Goal: Information Seeking & Learning: Learn about a topic

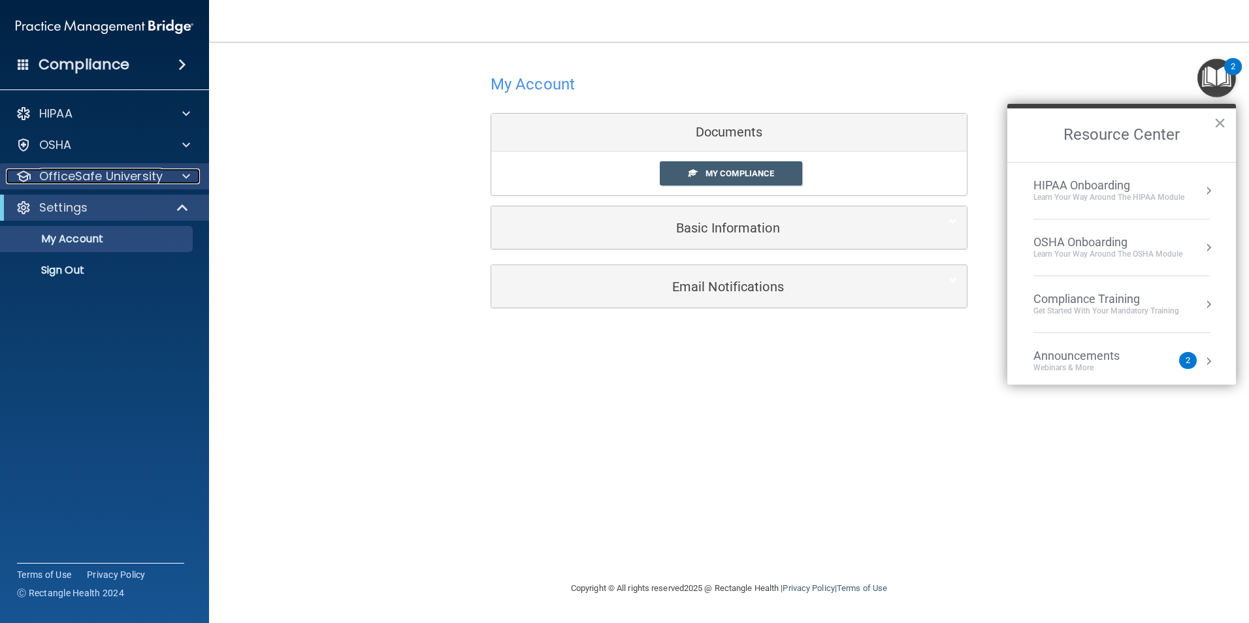
click at [183, 174] on span at bounding box center [186, 177] width 8 height 16
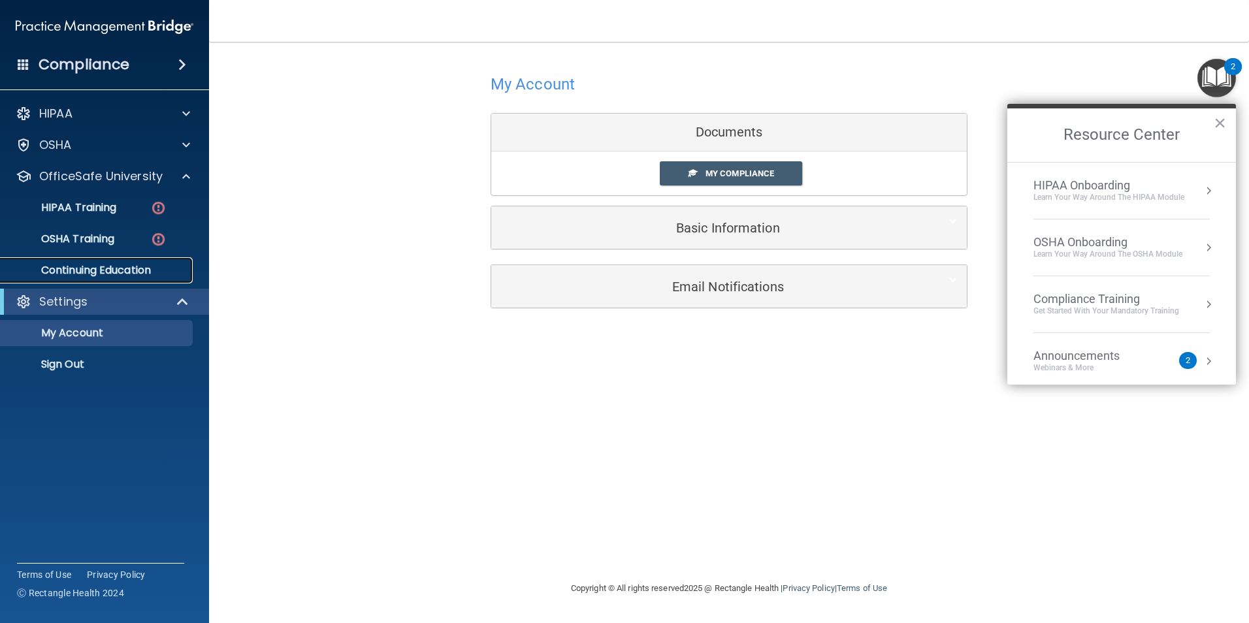
click at [120, 271] on p "Continuing Education" at bounding box center [97, 270] width 178 height 13
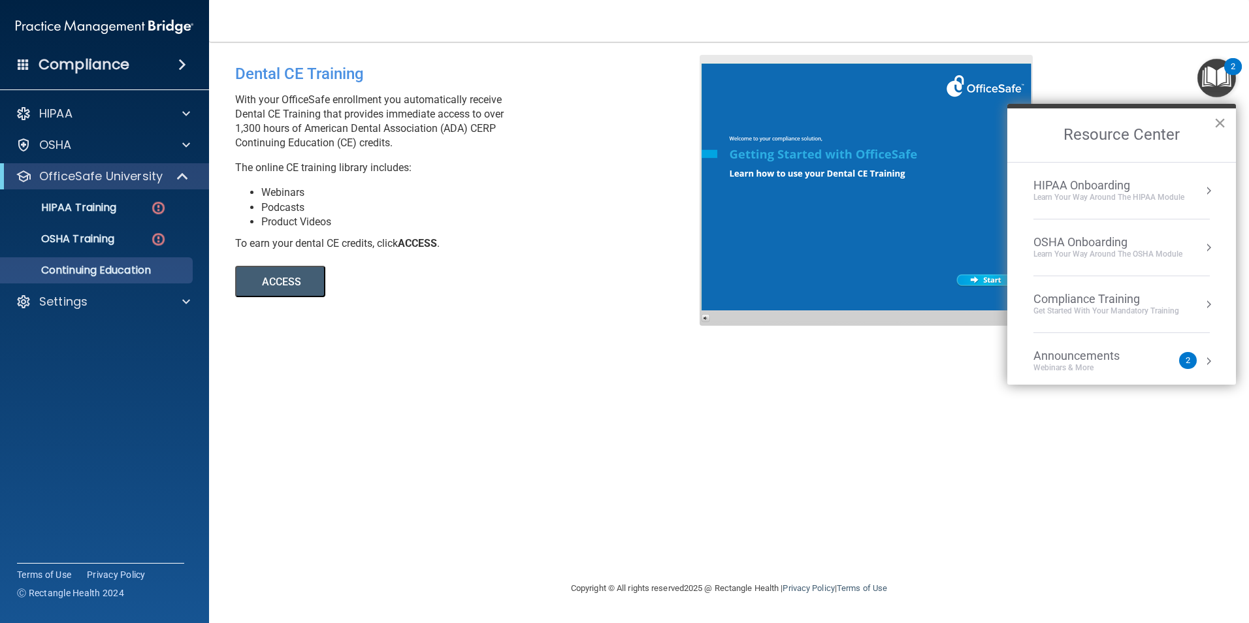
click at [1218, 125] on button "×" at bounding box center [1220, 122] width 12 height 21
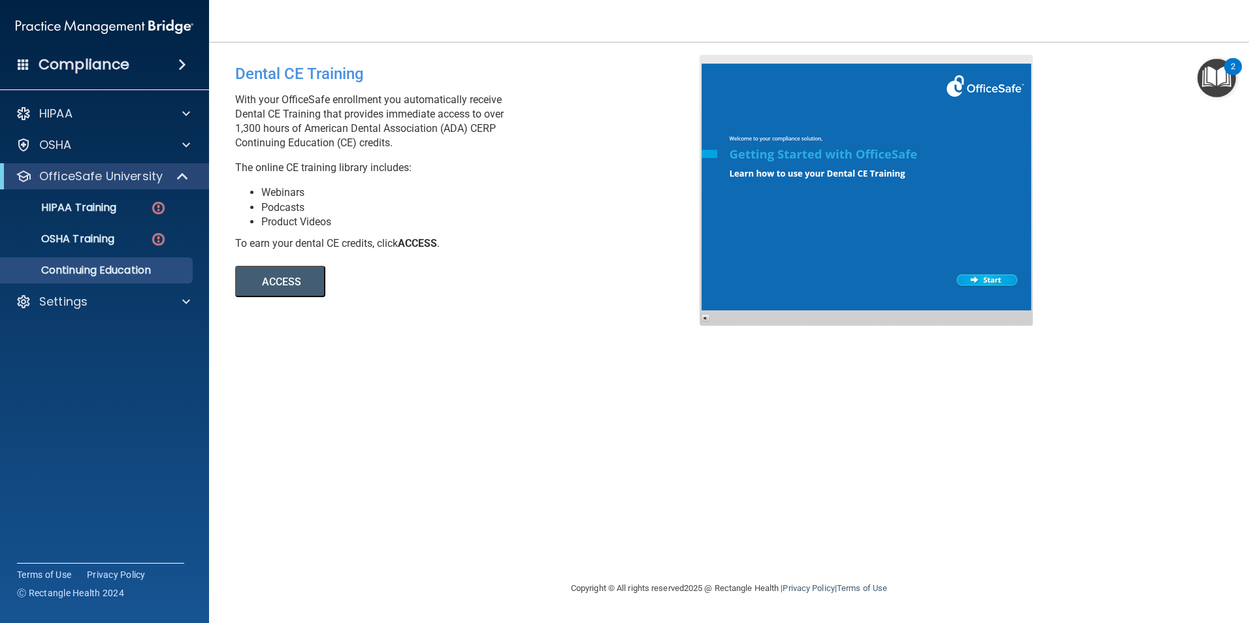
click at [267, 290] on button "ACCESS" at bounding box center [280, 281] width 90 height 31
click at [133, 197] on link "HIPAA Training" at bounding box center [90, 208] width 206 height 26
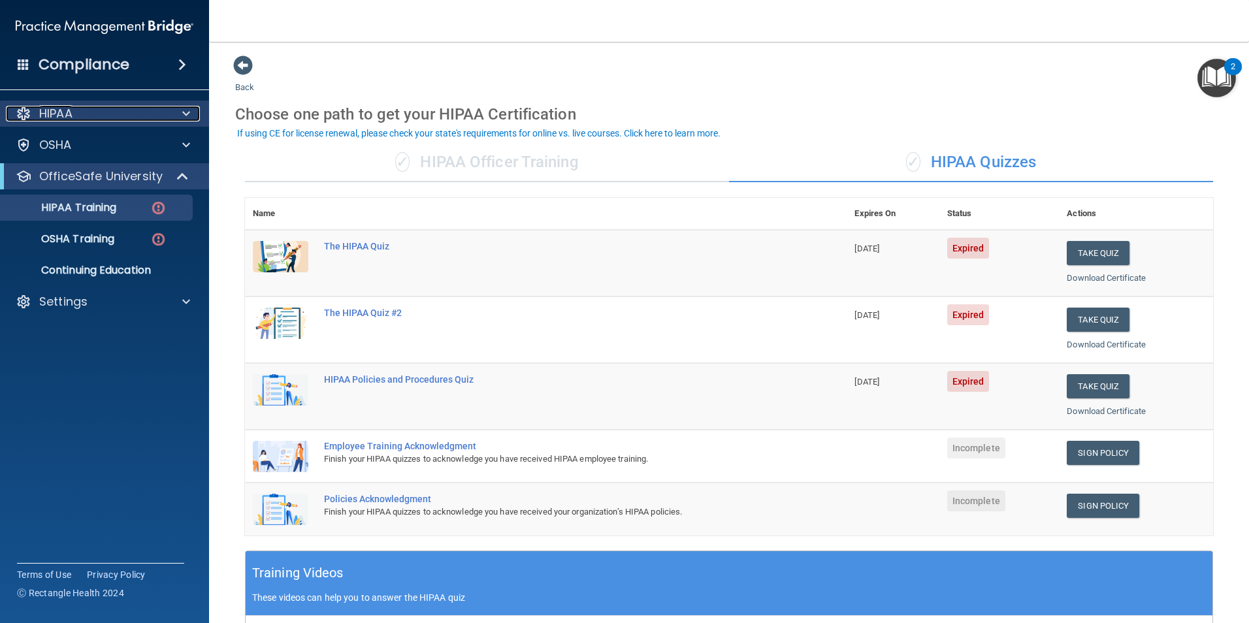
click at [190, 114] on div at bounding box center [184, 114] width 33 height 16
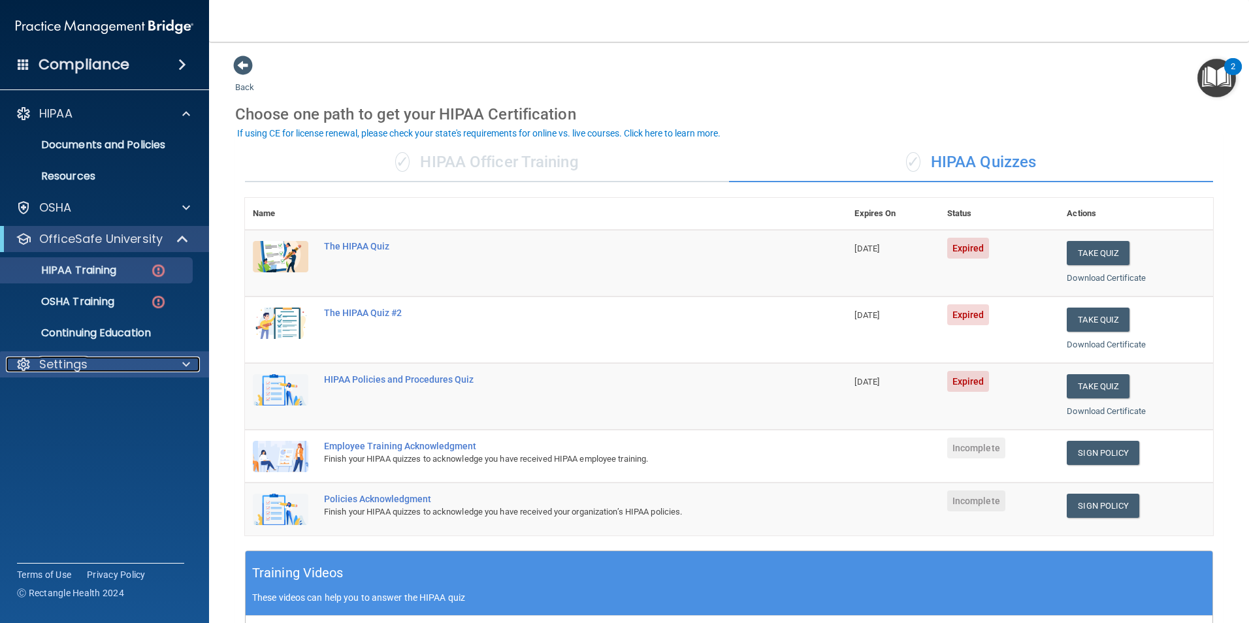
click at [195, 367] on div at bounding box center [184, 365] width 33 height 16
click at [78, 401] on p "My Account" at bounding box center [97, 395] width 178 height 13
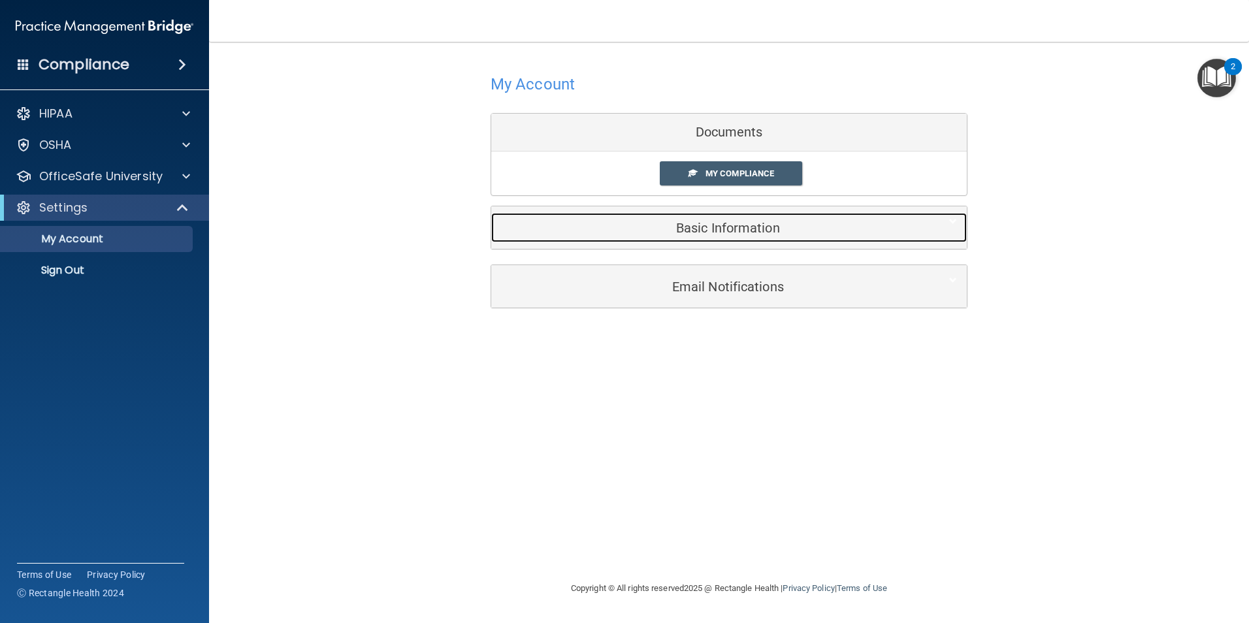
click at [734, 237] on div "Basic Information" at bounding box center [709, 227] width 436 height 29
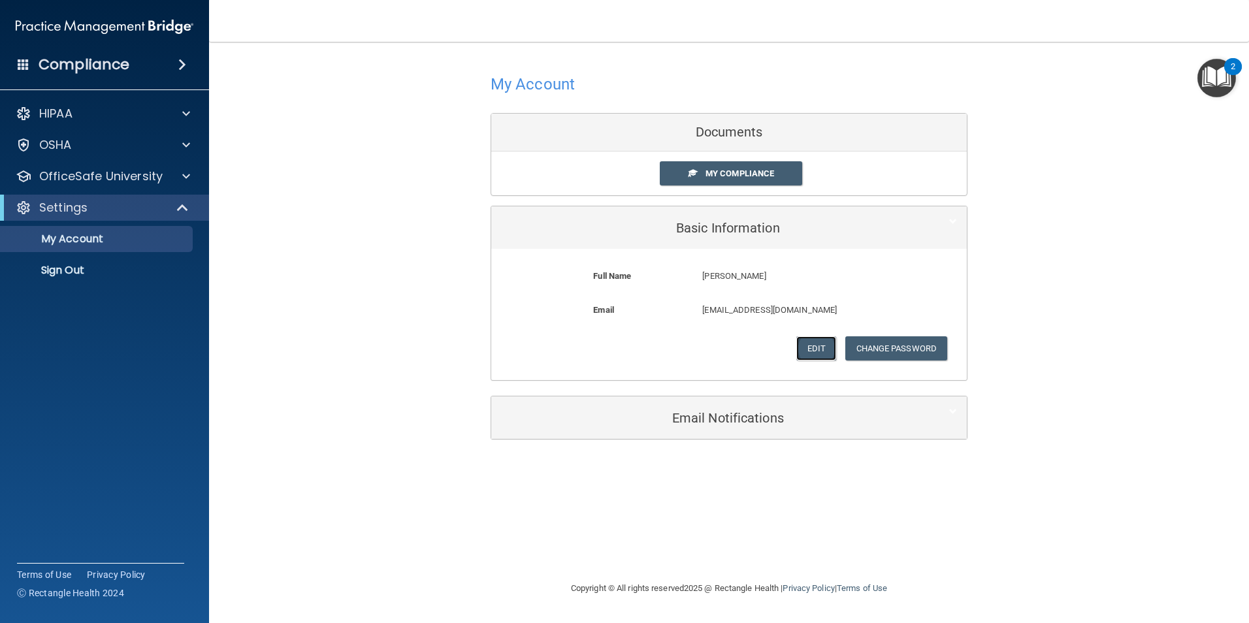
click at [804, 344] on button "Edit" at bounding box center [816, 348] width 40 height 24
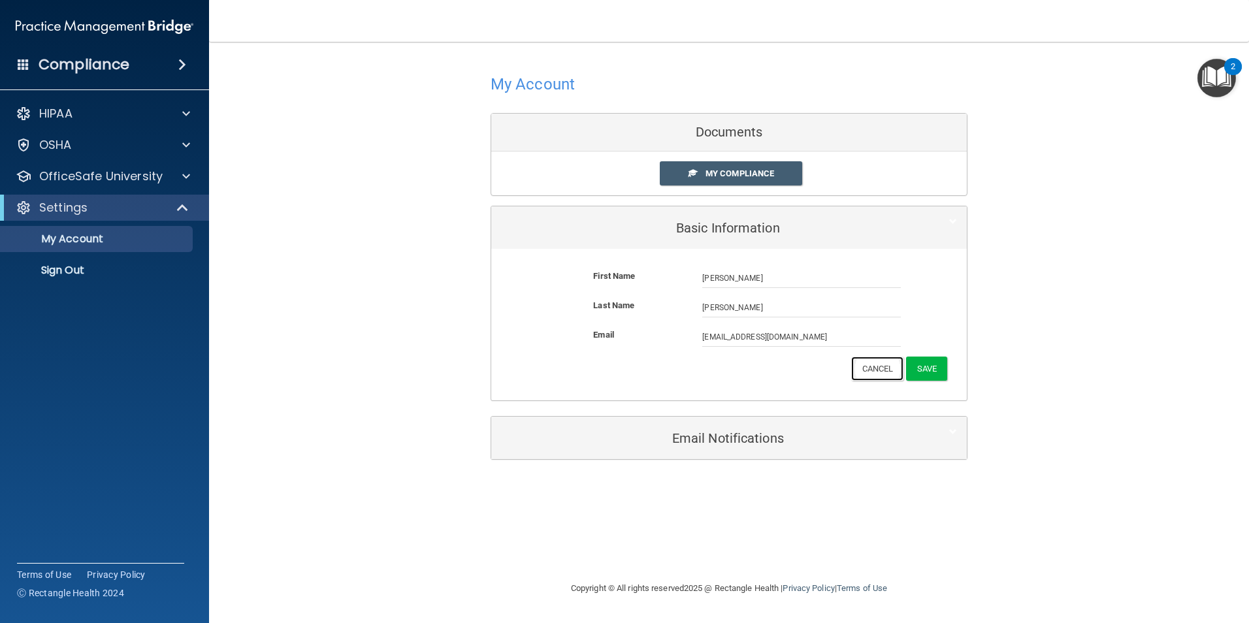
click at [877, 377] on button "Cancel" at bounding box center [877, 369] width 53 height 24
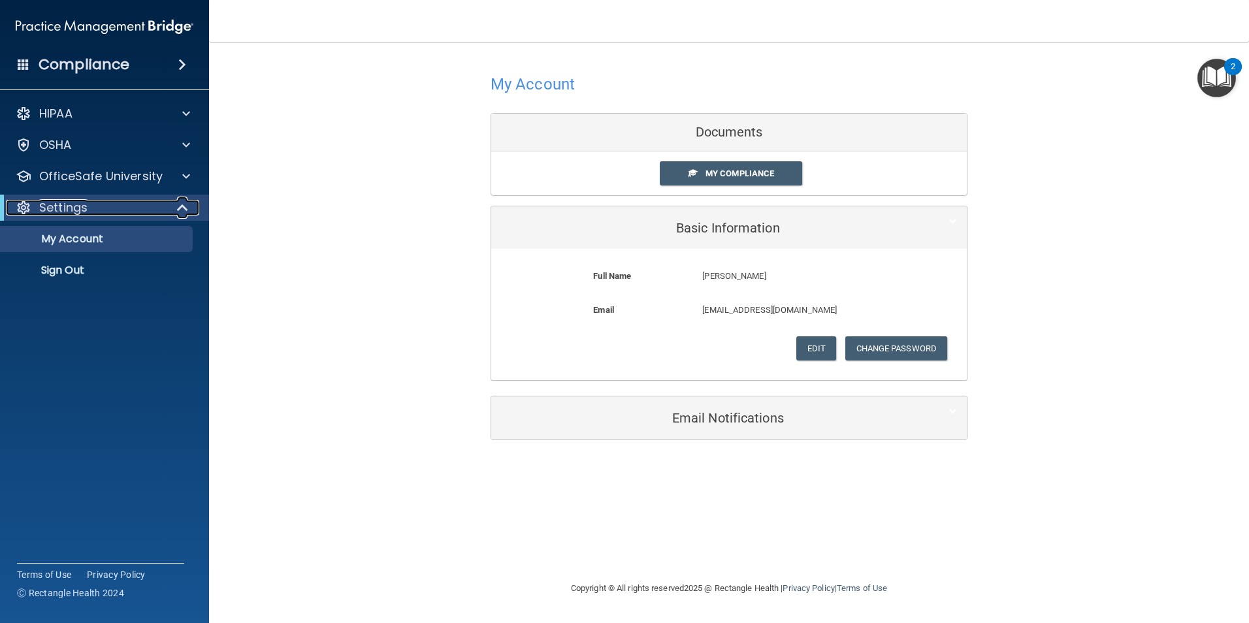
click at [122, 204] on div "Settings" at bounding box center [86, 208] width 161 height 16
click at [175, 97] on div "HIPAA Documents and Policies Report an Incident Business Associates Emergency P…" at bounding box center [105, 163] width 210 height 136
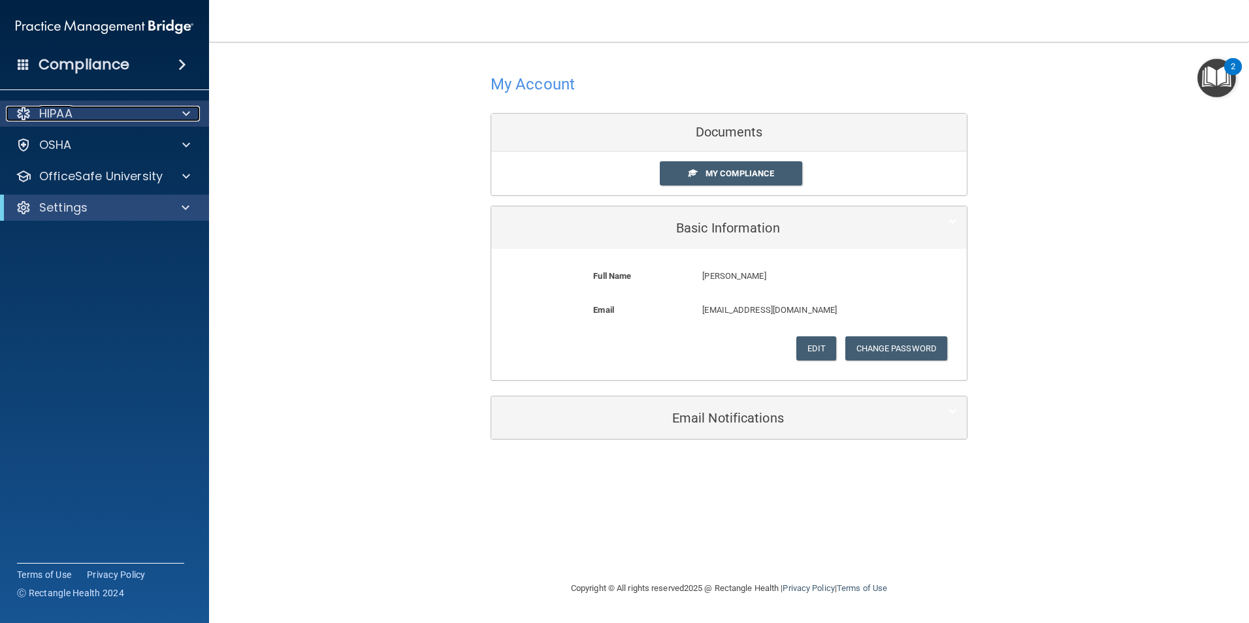
click at [188, 109] on span at bounding box center [186, 114] width 8 height 16
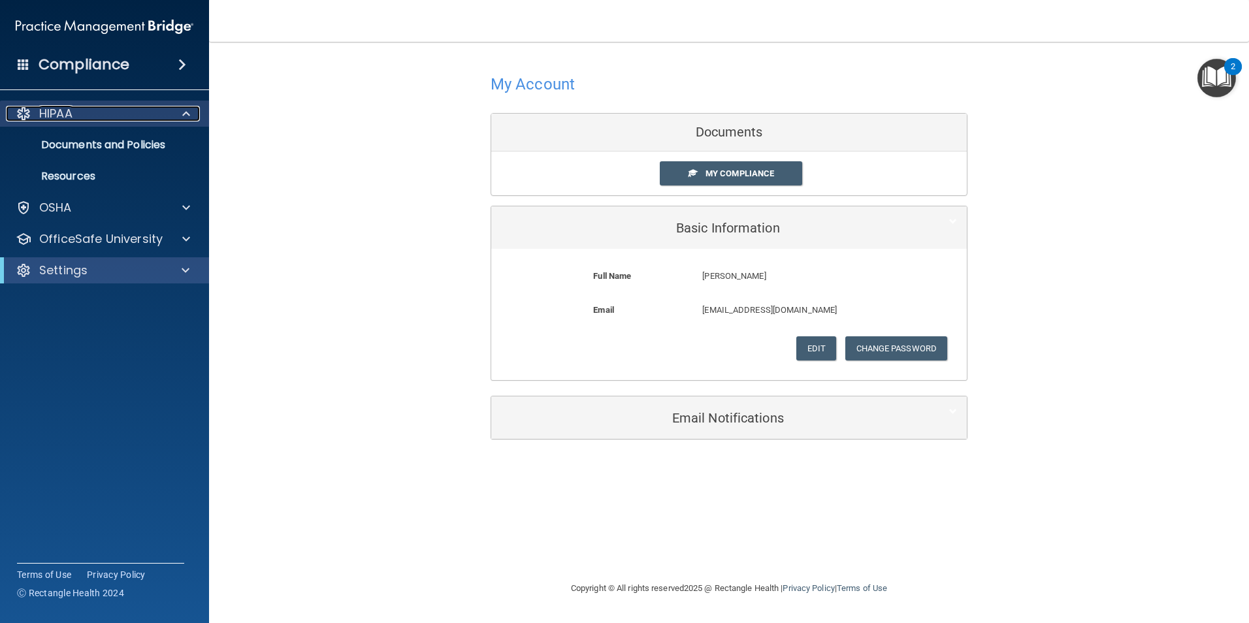
click at [54, 109] on p "HIPAA" at bounding box center [55, 114] width 33 height 16
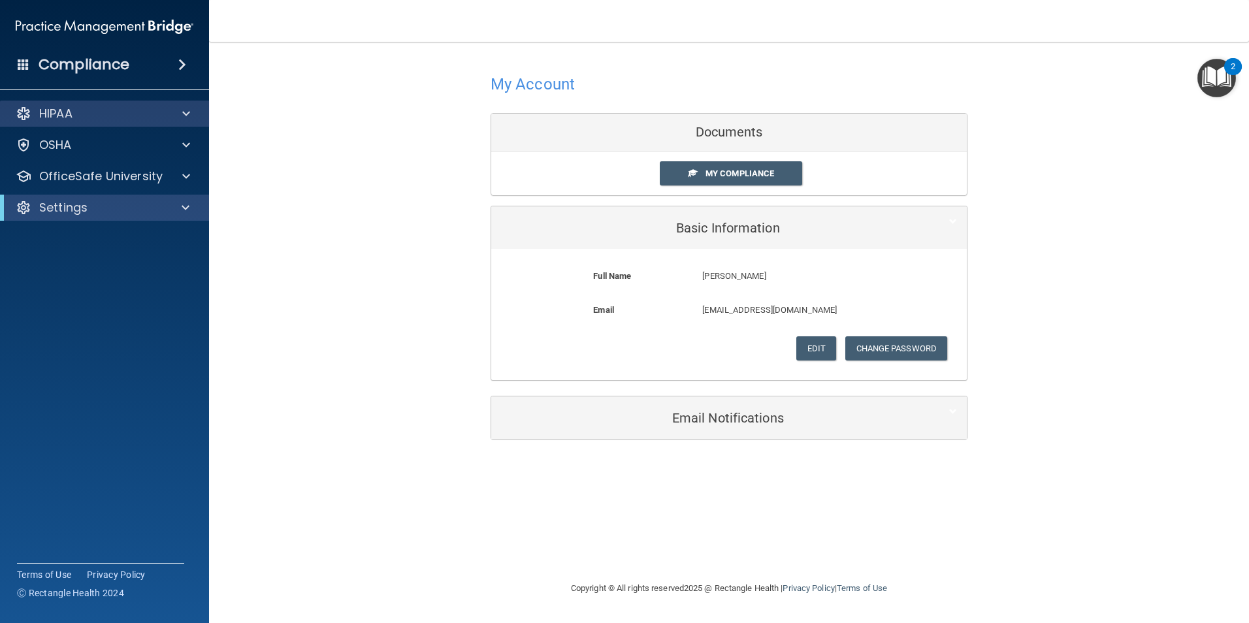
click at [186, 104] on div "HIPAA" at bounding box center [105, 114] width 210 height 26
click at [182, 110] on span at bounding box center [186, 114] width 8 height 16
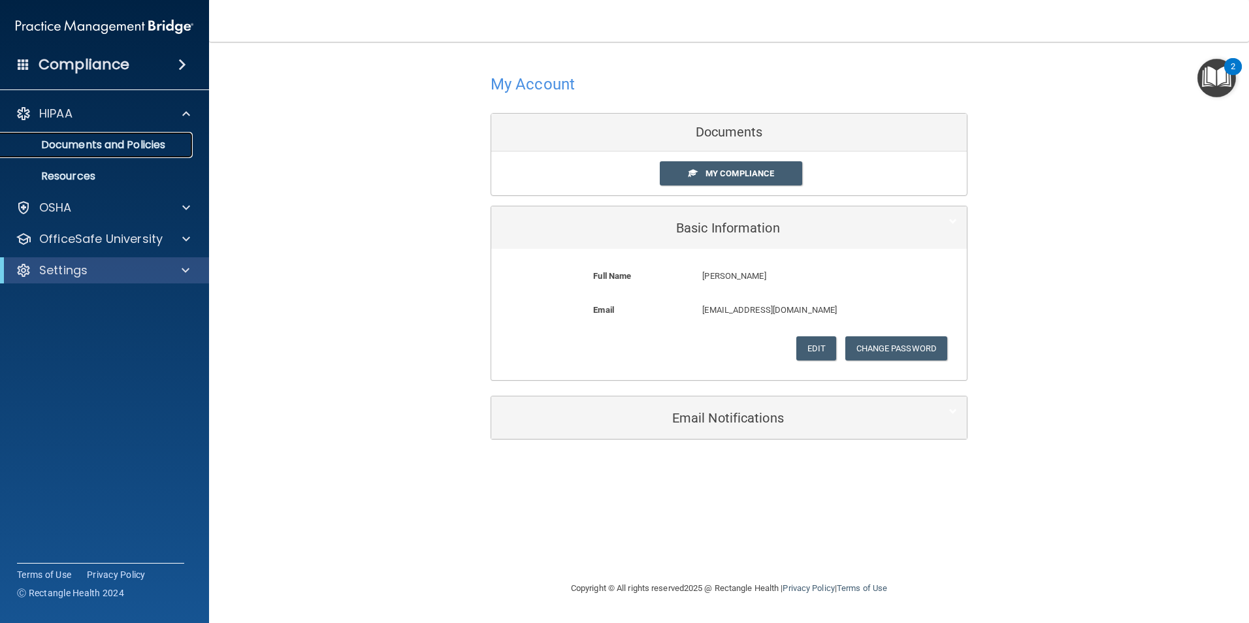
click at [140, 147] on p "Documents and Policies" at bounding box center [97, 145] width 178 height 13
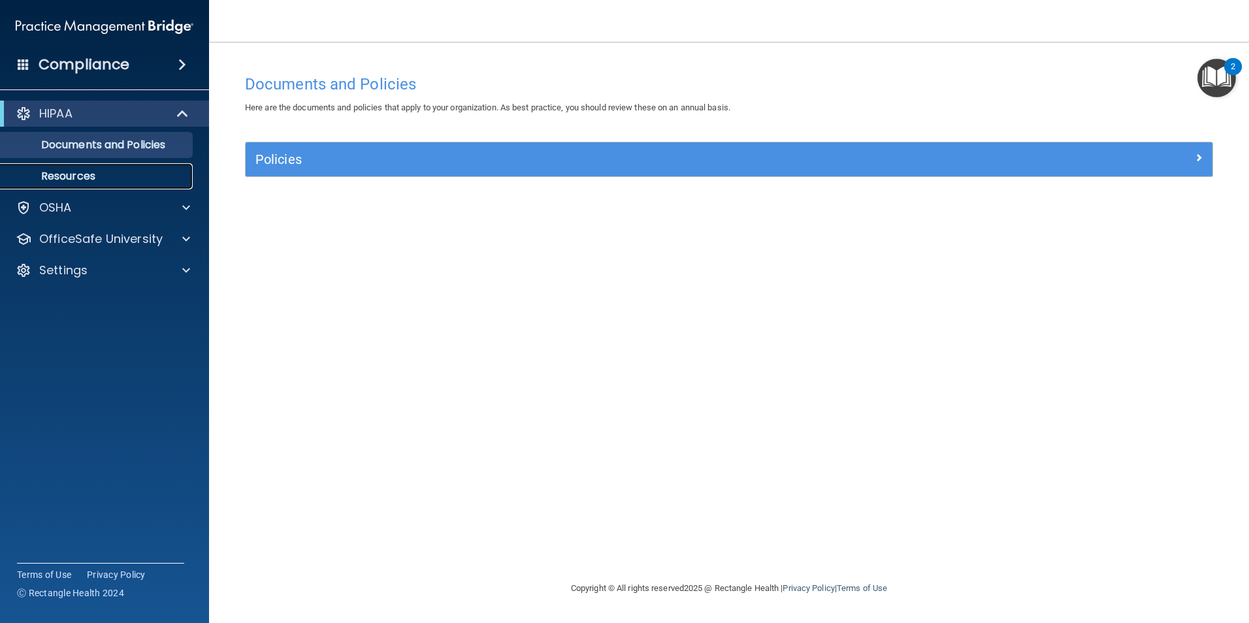
click at [61, 172] on p "Resources" at bounding box center [97, 176] width 178 height 13
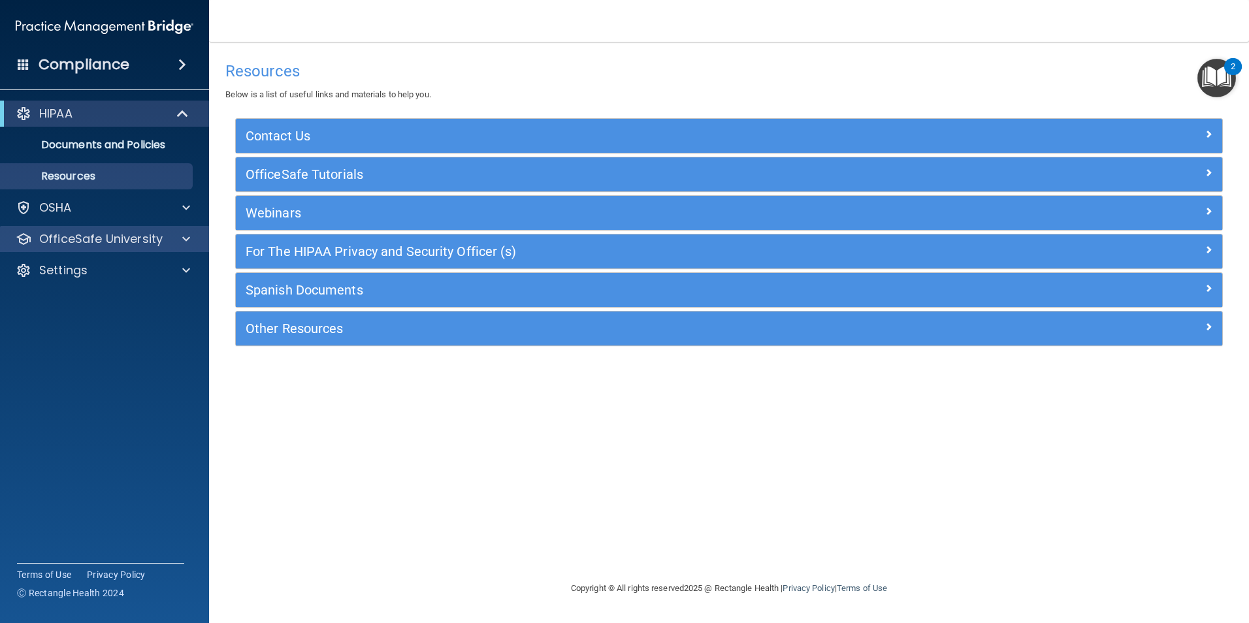
click at [188, 230] on div "OfficeSafe University" at bounding box center [105, 239] width 210 height 26
click at [191, 235] on div at bounding box center [184, 239] width 33 height 16
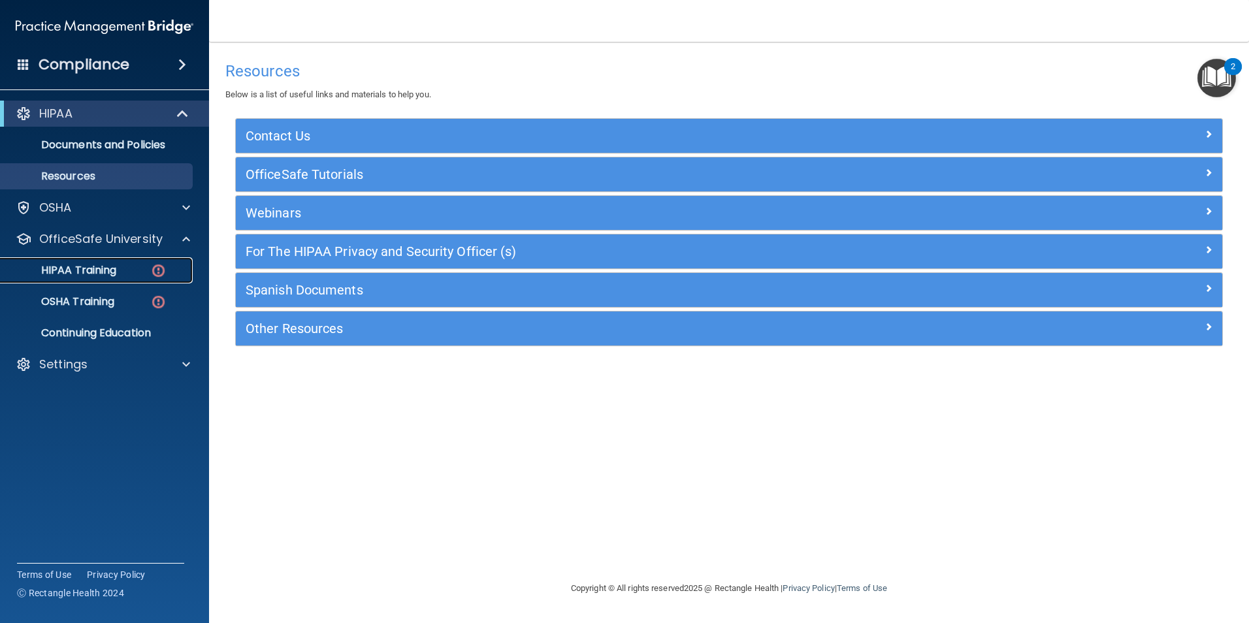
click at [112, 261] on link "HIPAA Training" at bounding box center [90, 270] width 206 height 26
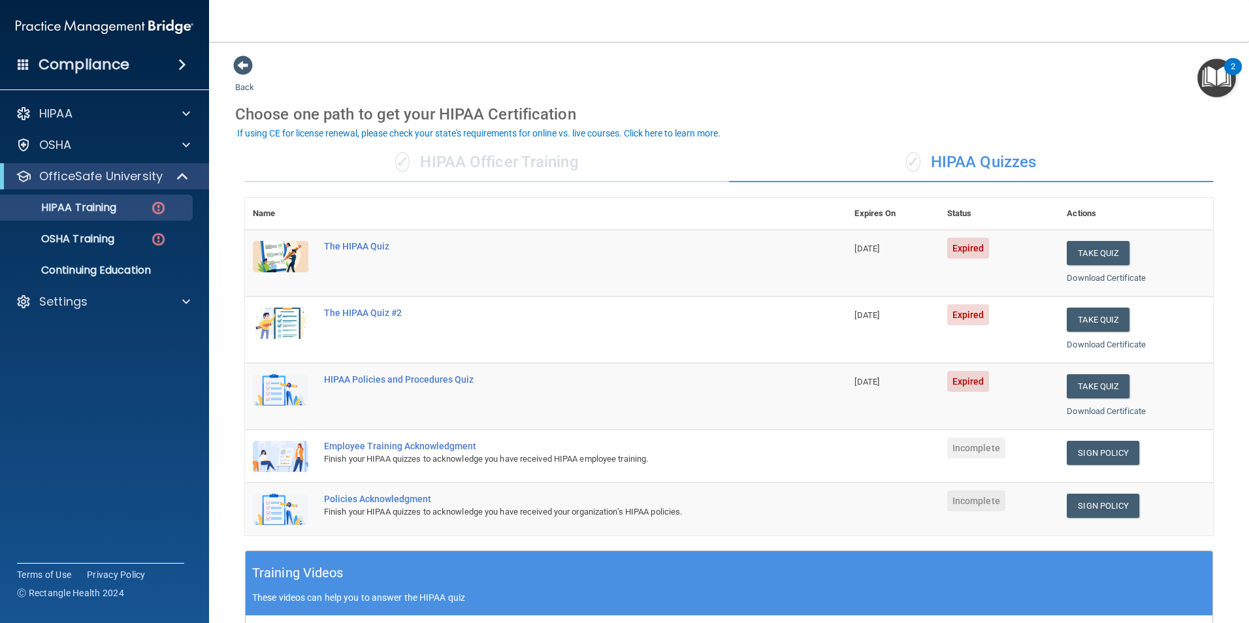
click at [454, 151] on div "✓ HIPAA Officer Training" at bounding box center [487, 162] width 484 height 39
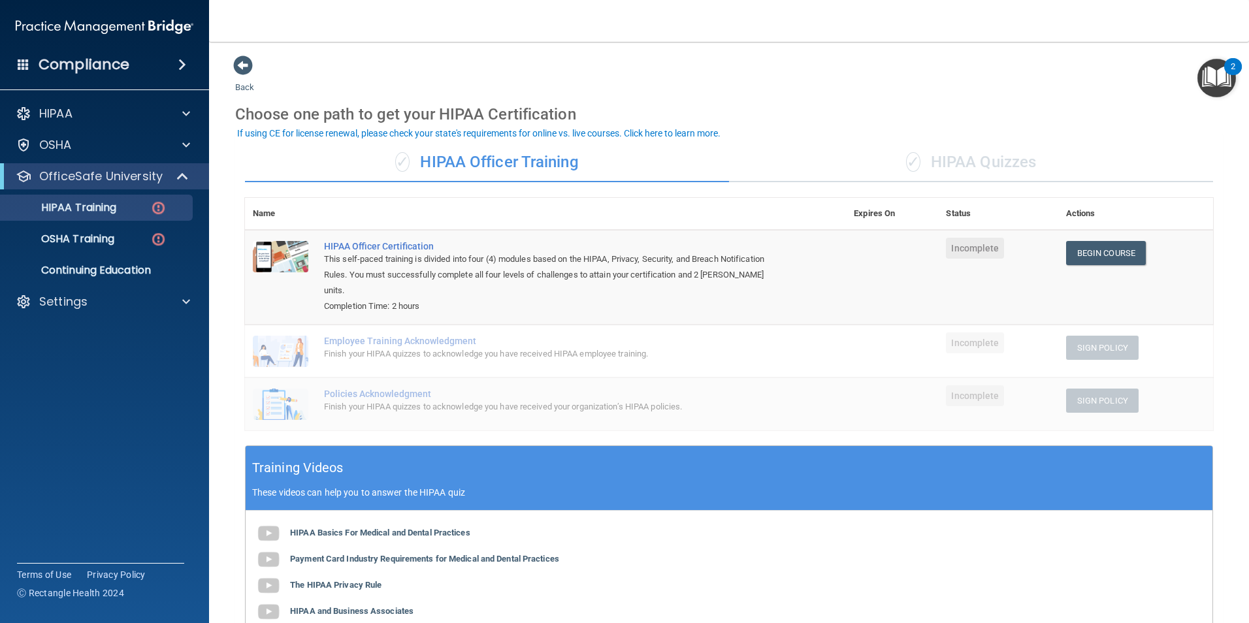
click at [970, 178] on div "✓ HIPAA Quizzes" at bounding box center [971, 162] width 484 height 39
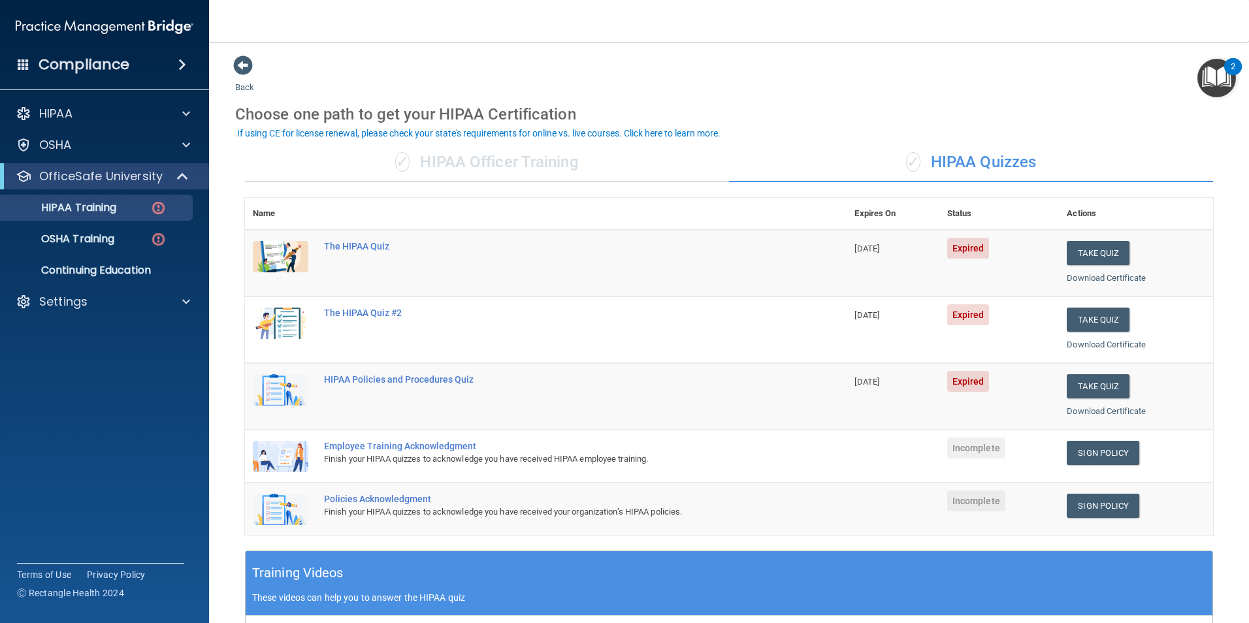
click at [476, 168] on div "✓ HIPAA Officer Training" at bounding box center [487, 162] width 484 height 39
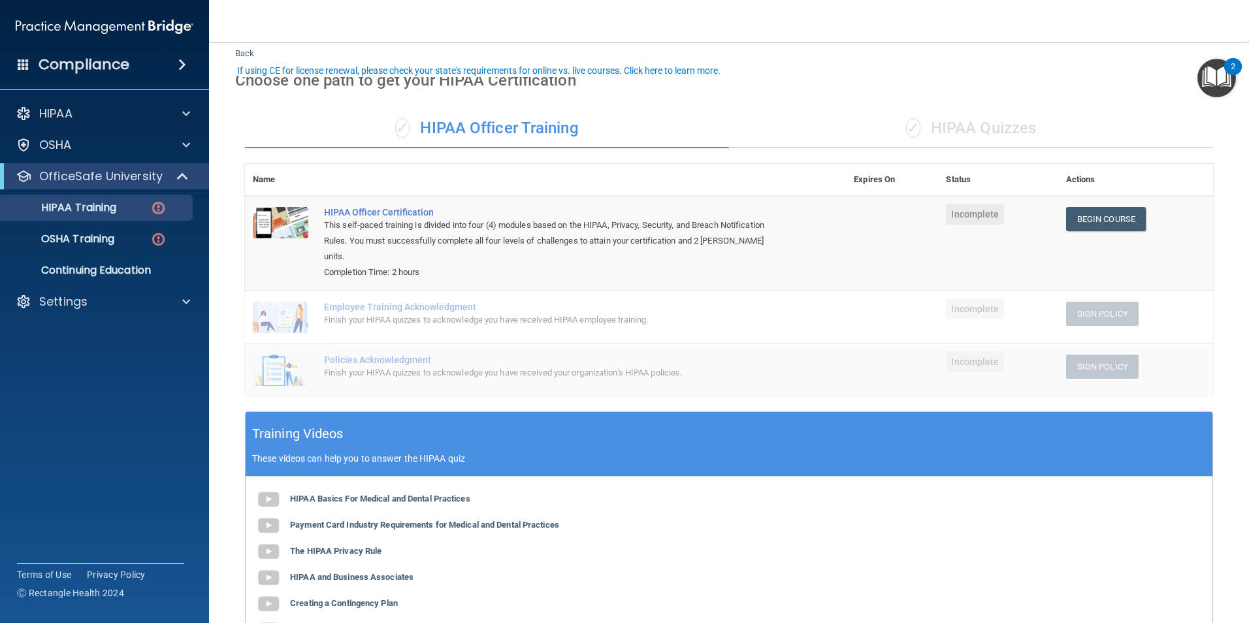
scroll to position [65, 0]
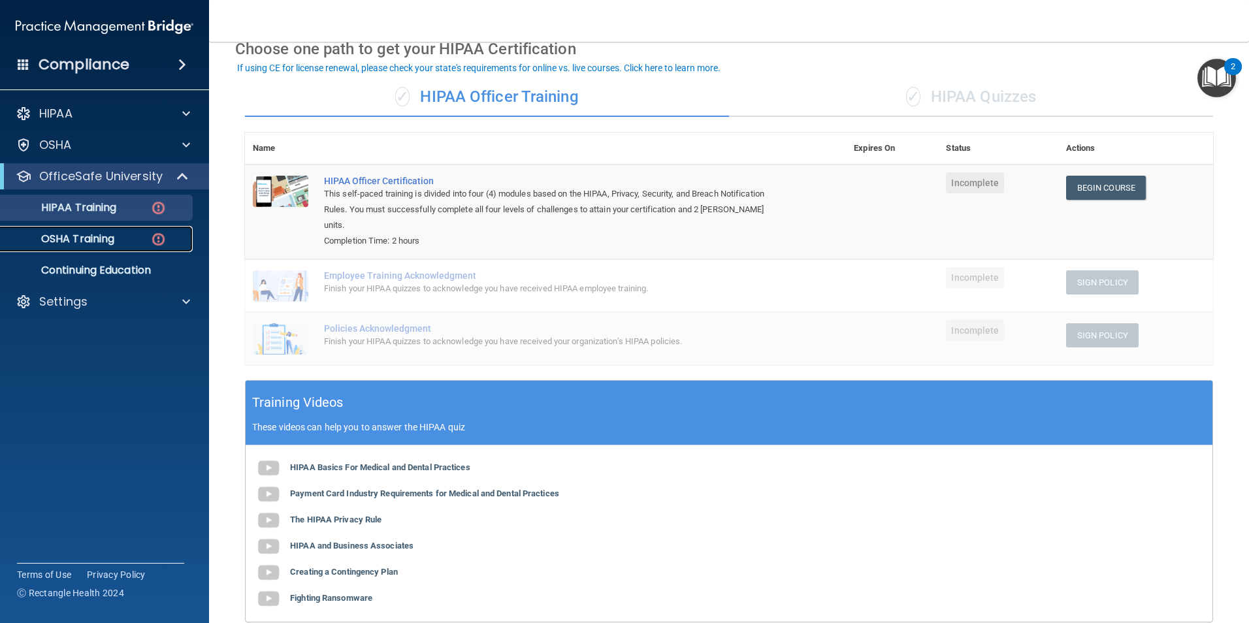
click at [112, 244] on p "OSHA Training" at bounding box center [61, 239] width 106 height 13
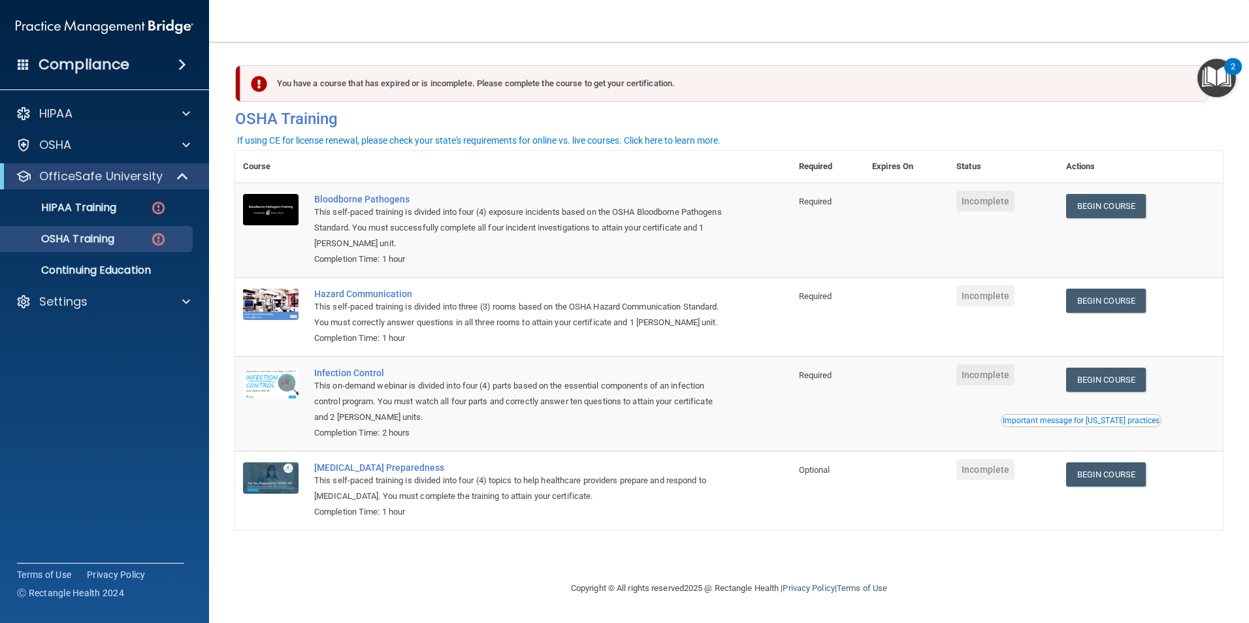
click at [1210, 70] on img "Open Resource Center, 2 new notifications" at bounding box center [1217, 78] width 39 height 39
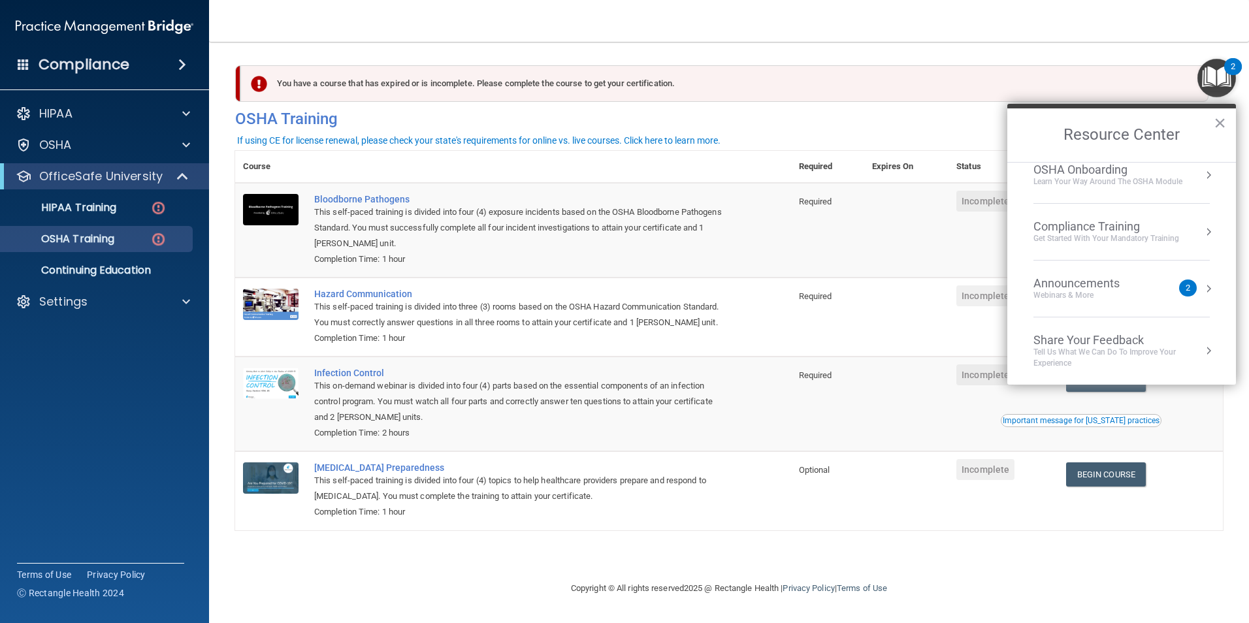
scroll to position [73, 0]
click at [182, 61] on span at bounding box center [182, 65] width 8 height 16
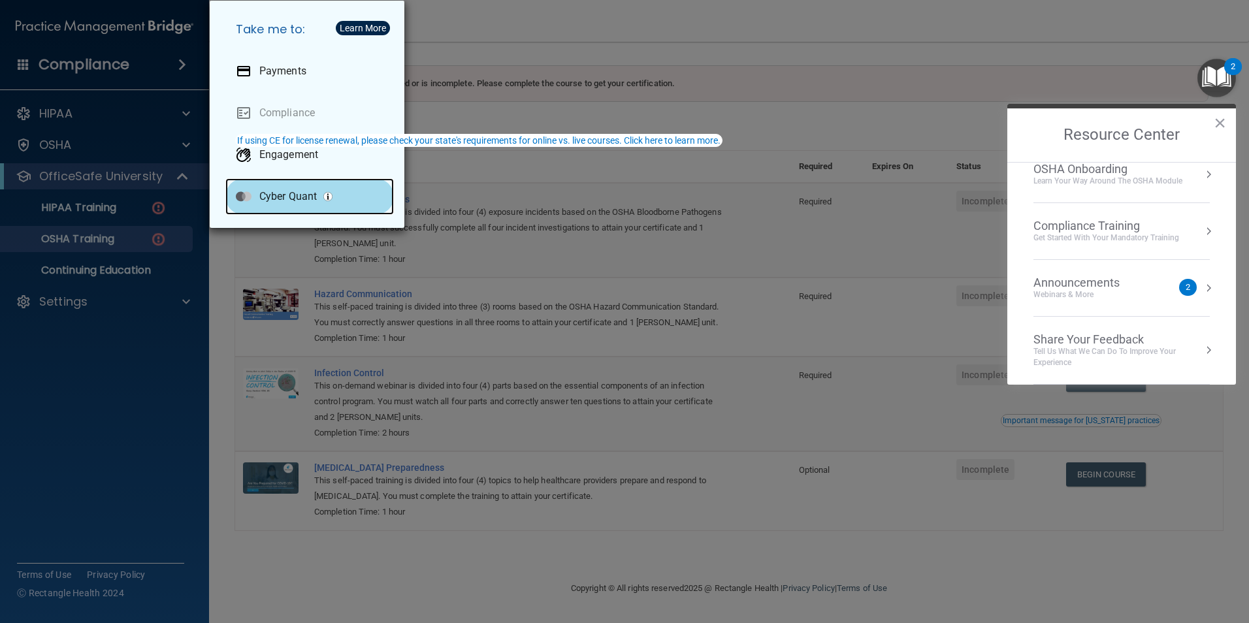
click at [304, 199] on p "Cyber Quant" at bounding box center [287, 196] width 57 height 13
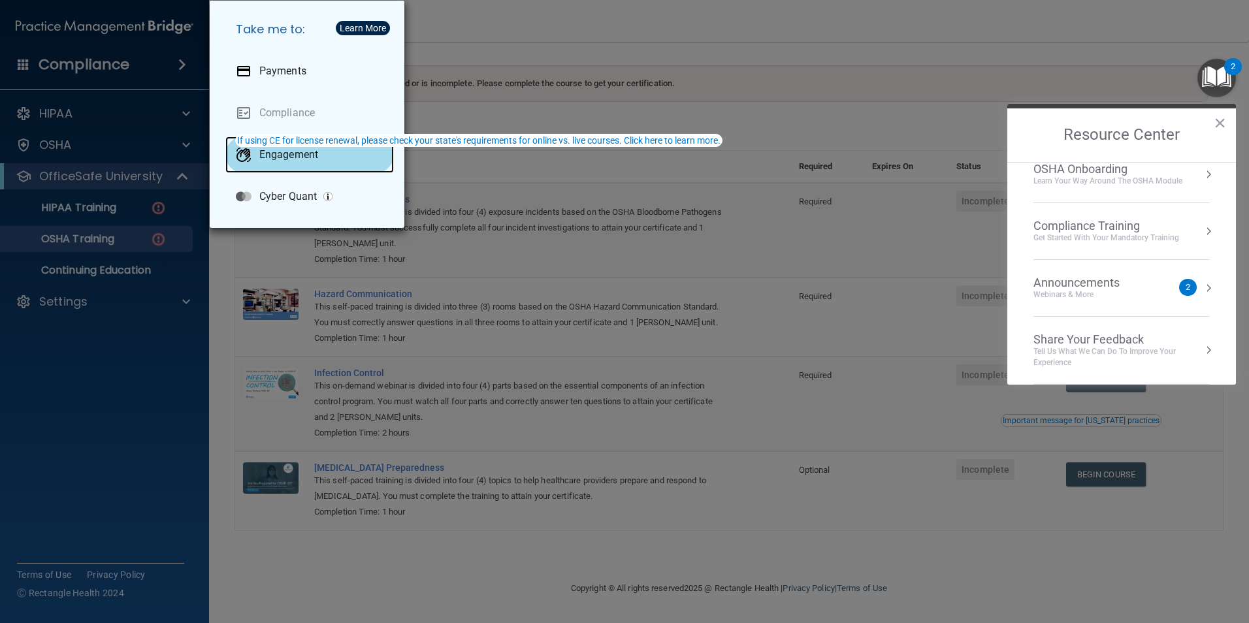
click at [302, 155] on p "Engagement" at bounding box center [288, 154] width 59 height 13
click at [453, 576] on div "Take me to: Payments Compliance Engagement Cyber Quant" at bounding box center [624, 311] width 1249 height 623
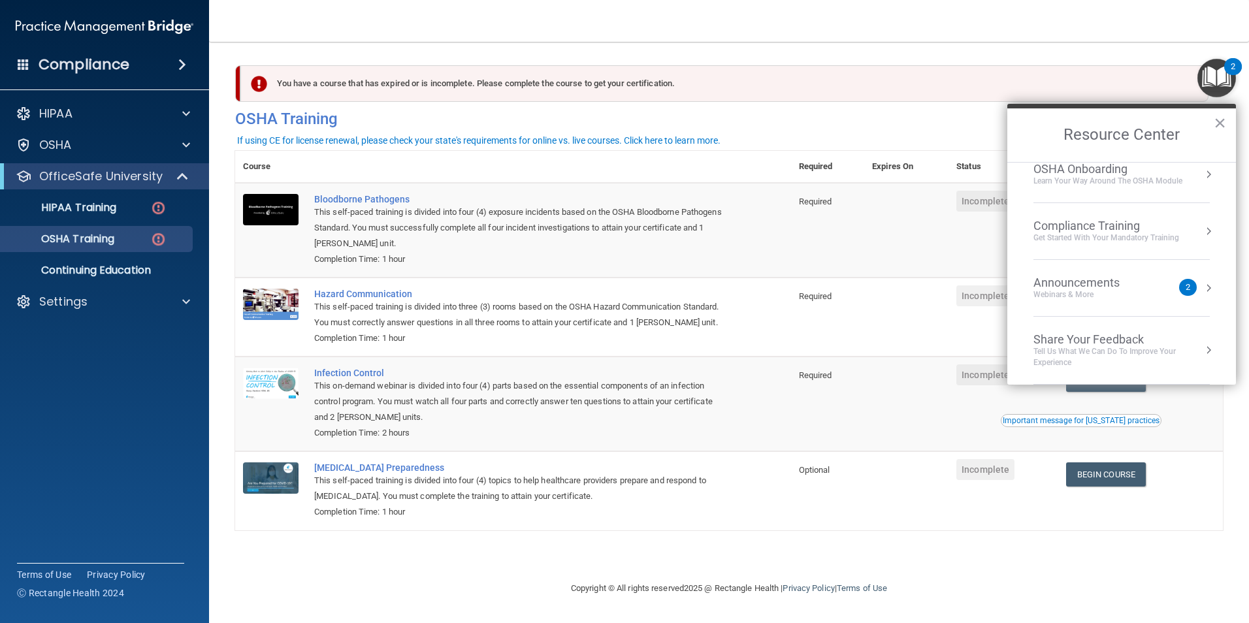
click at [1220, 69] on img "Open Resource Center, 2 new notifications" at bounding box center [1217, 78] width 39 height 39
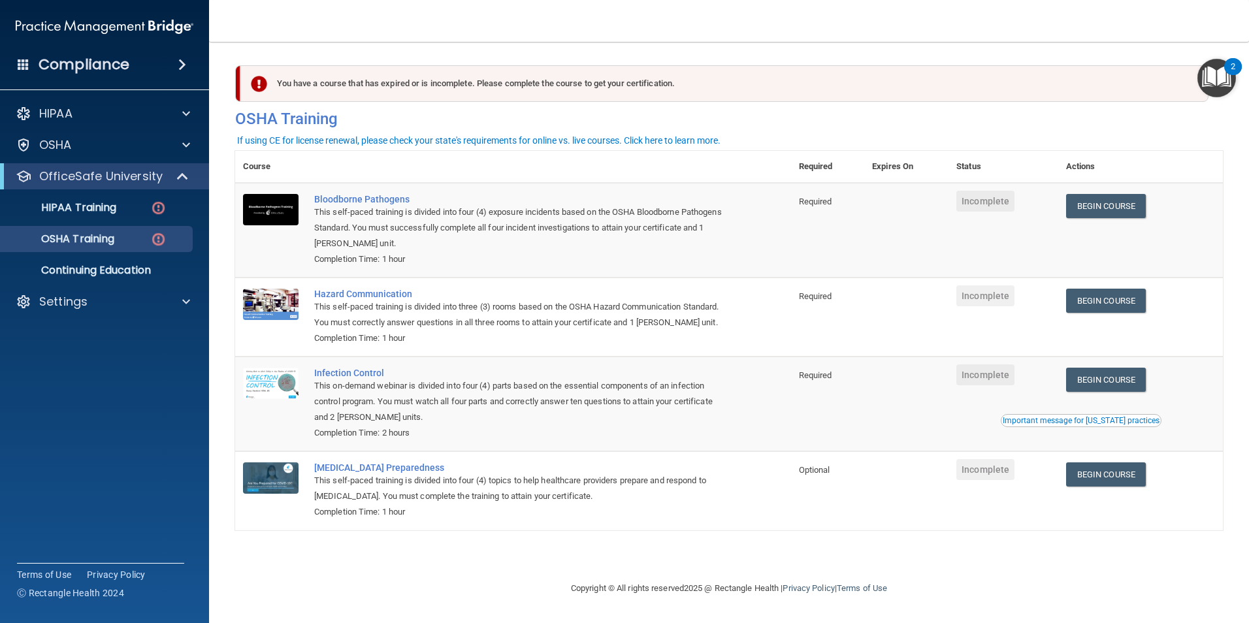
click at [1220, 69] on img "Open Resource Center, 2 new notifications" at bounding box center [1217, 78] width 39 height 39
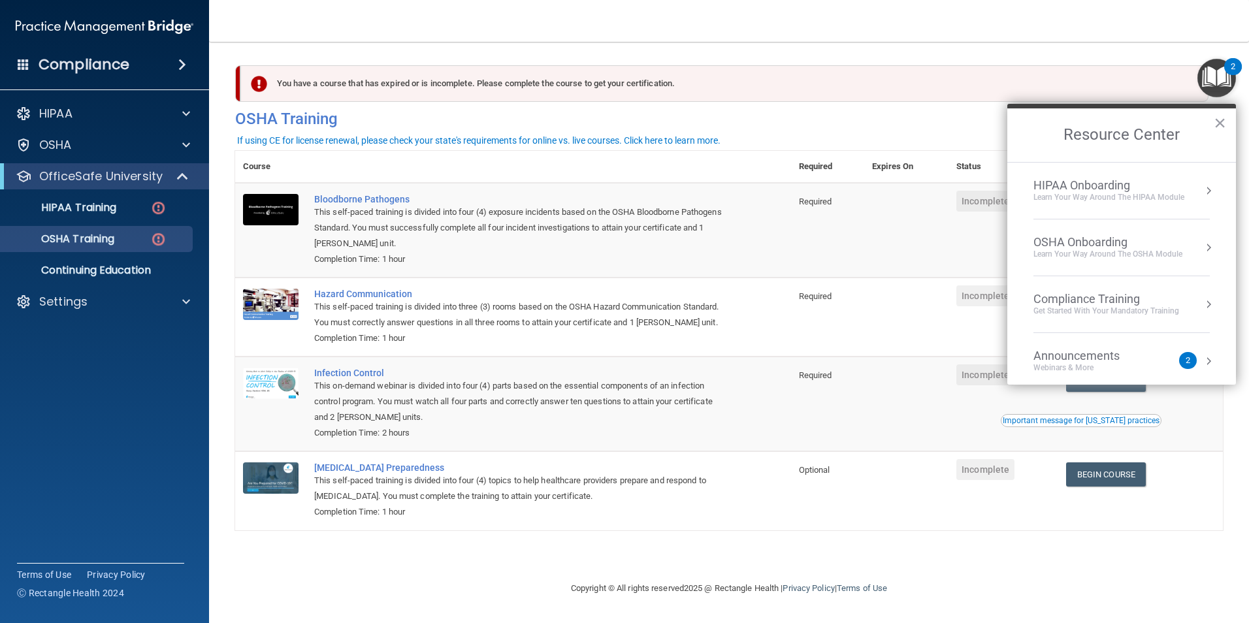
click at [1213, 355] on ol "HIPAA Onboarding Learn Your Way around the HIPAA module OSHA Onboarding Learn y…" at bounding box center [1121, 273] width 229 height 223
click at [1202, 358] on button "Resource Center" at bounding box center [1208, 361] width 13 height 13
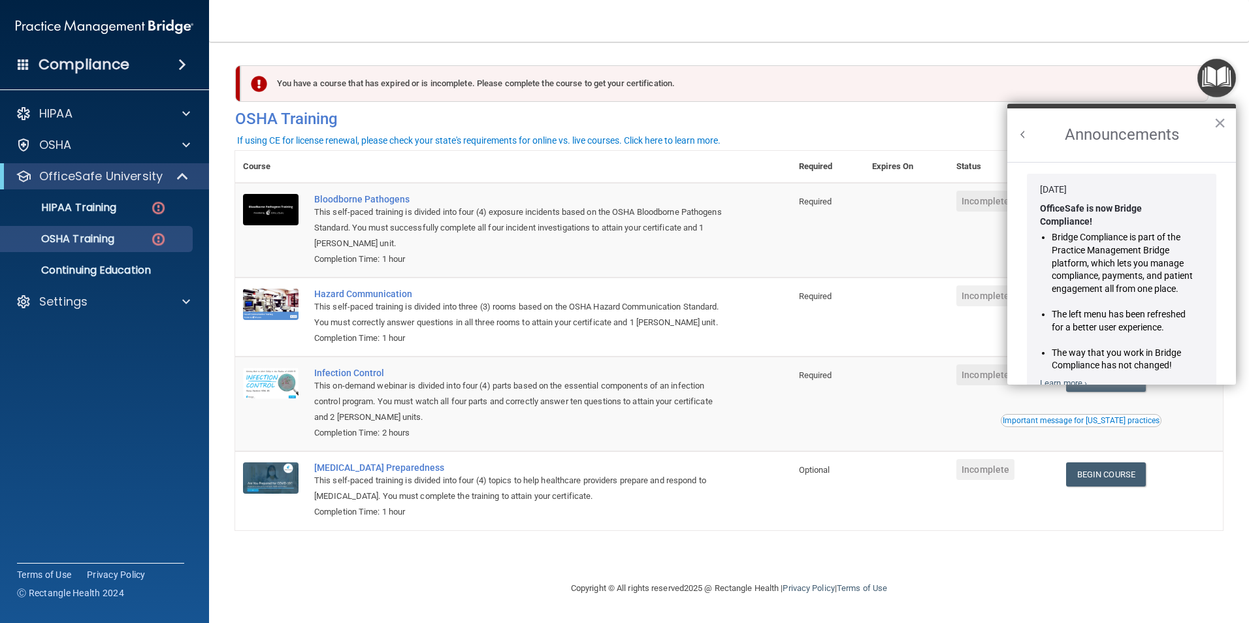
scroll to position [0, 0]
click at [575, 33] on nav "Toggle navigation [PERSON_NAME] [EMAIL_ADDRESS][DOMAIN_NAME] Manage My Enterpri…" at bounding box center [729, 21] width 1040 height 42
drag, startPoint x: 563, startPoint y: 26, endPoint x: 485, endPoint y: 39, distance: 78.2
click at [485, 39] on nav "Toggle navigation [PERSON_NAME] [EMAIL_ADDRESS][DOMAIN_NAME] Manage My Enterpri…" at bounding box center [729, 21] width 1040 height 42
click at [1223, 123] on button "×" at bounding box center [1220, 122] width 12 height 21
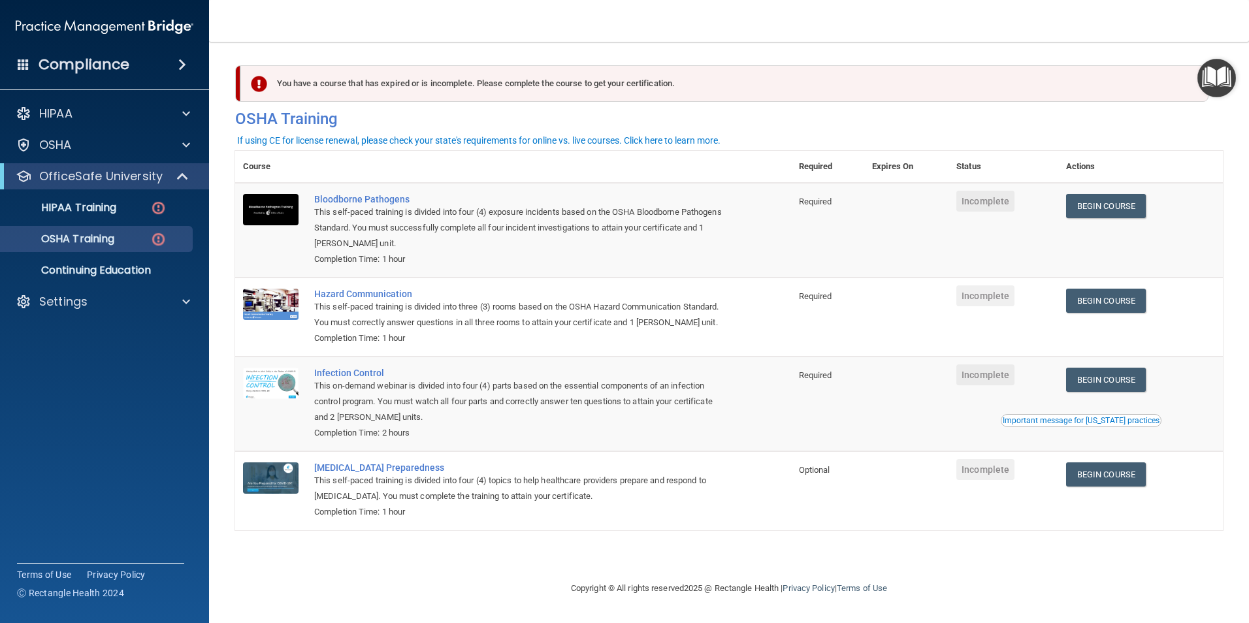
drag, startPoint x: 442, startPoint y: 26, endPoint x: 427, endPoint y: 22, distance: 15.1
click at [427, 22] on nav "Toggle navigation [PERSON_NAME] [EMAIL_ADDRESS][DOMAIN_NAME] Manage My Enterpri…" at bounding box center [729, 21] width 1040 height 42
drag, startPoint x: 389, startPoint y: 22, endPoint x: 300, endPoint y: 31, distance: 89.3
click at [300, 31] on nav "Toggle navigation [PERSON_NAME] [EMAIL_ADDRESS][DOMAIN_NAME] Manage My Enterpri…" at bounding box center [729, 21] width 1040 height 42
